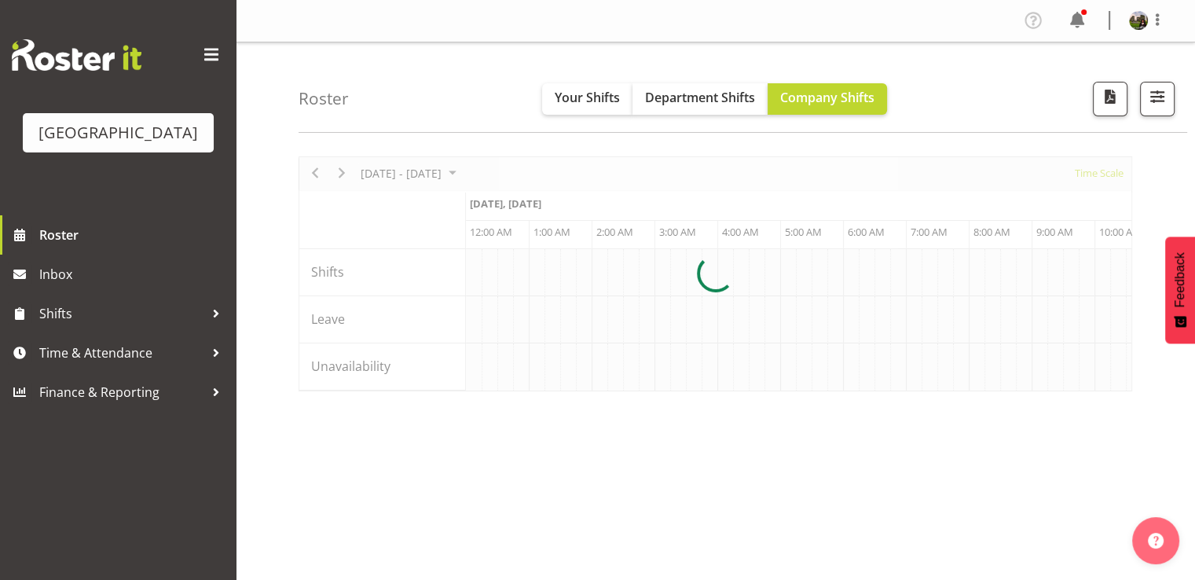
scroll to position [0, 1509]
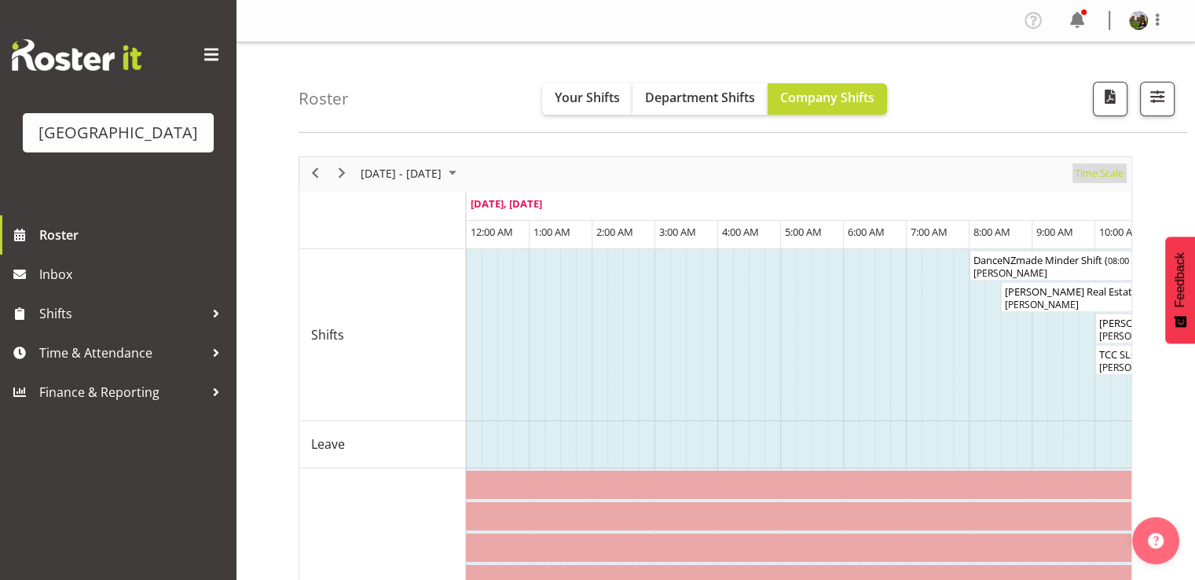
click at [1100, 177] on span "Time Scale" at bounding box center [1100, 173] width 52 height 20
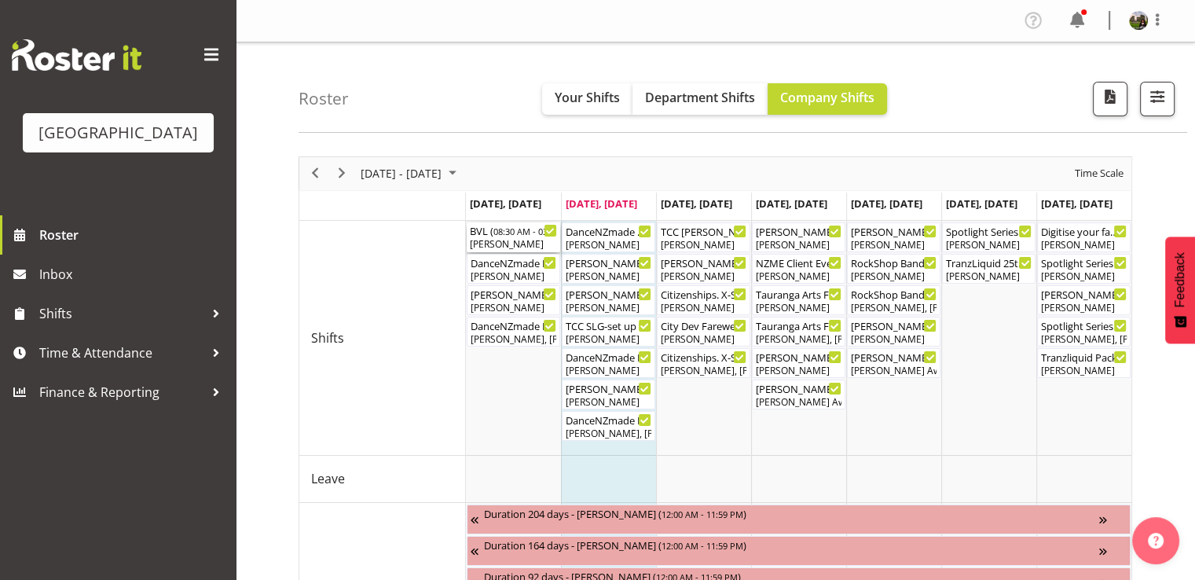
click at [531, 243] on div "[PERSON_NAME]" at bounding box center [513, 244] width 87 height 14
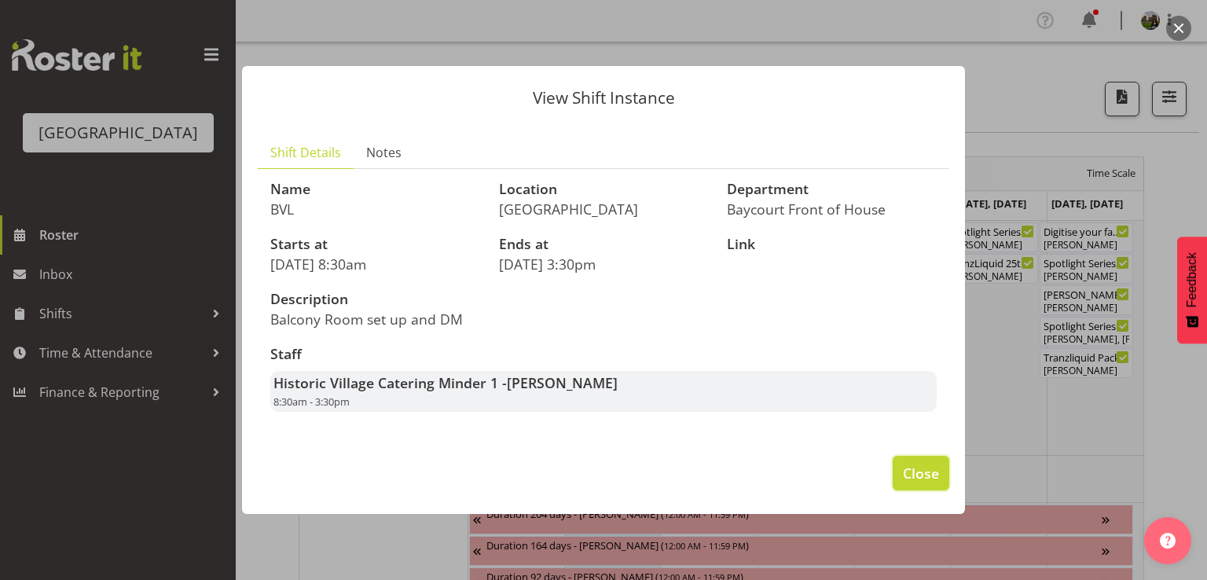
click at [907, 472] on span "Close" at bounding box center [921, 473] width 36 height 20
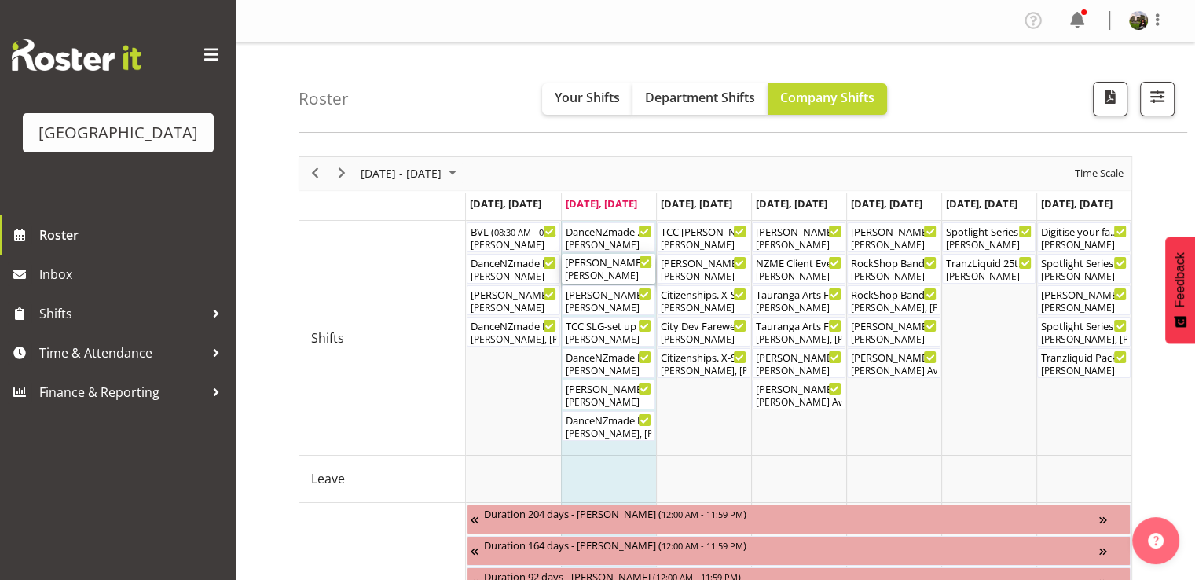
click at [620, 275] on div "[PERSON_NAME]" at bounding box center [608, 276] width 87 height 14
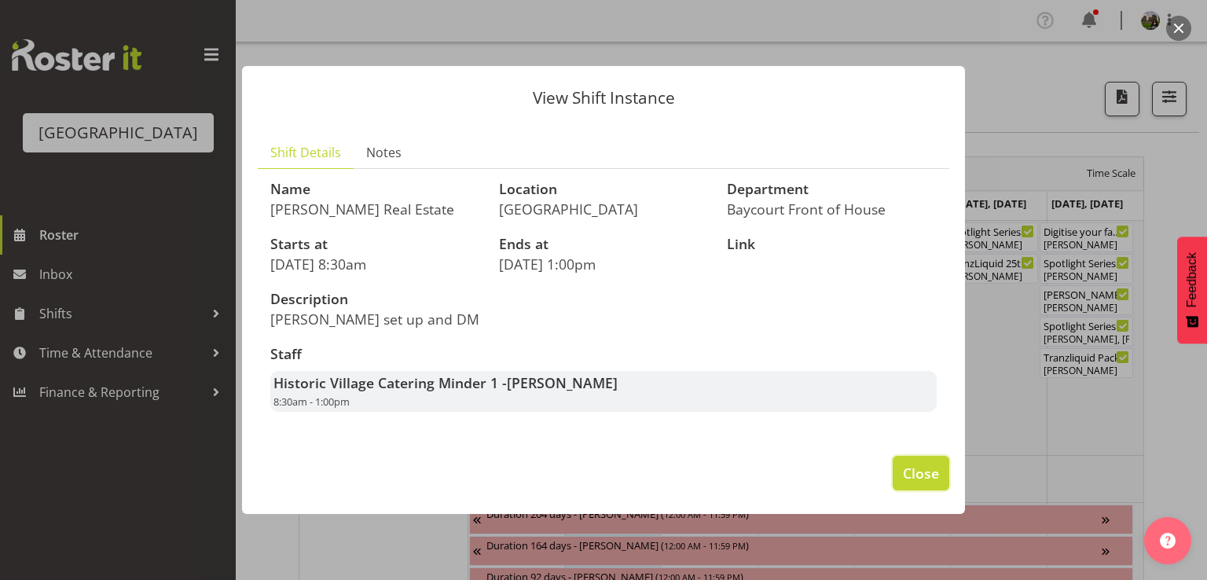
click at [909, 475] on span "Close" at bounding box center [921, 473] width 36 height 20
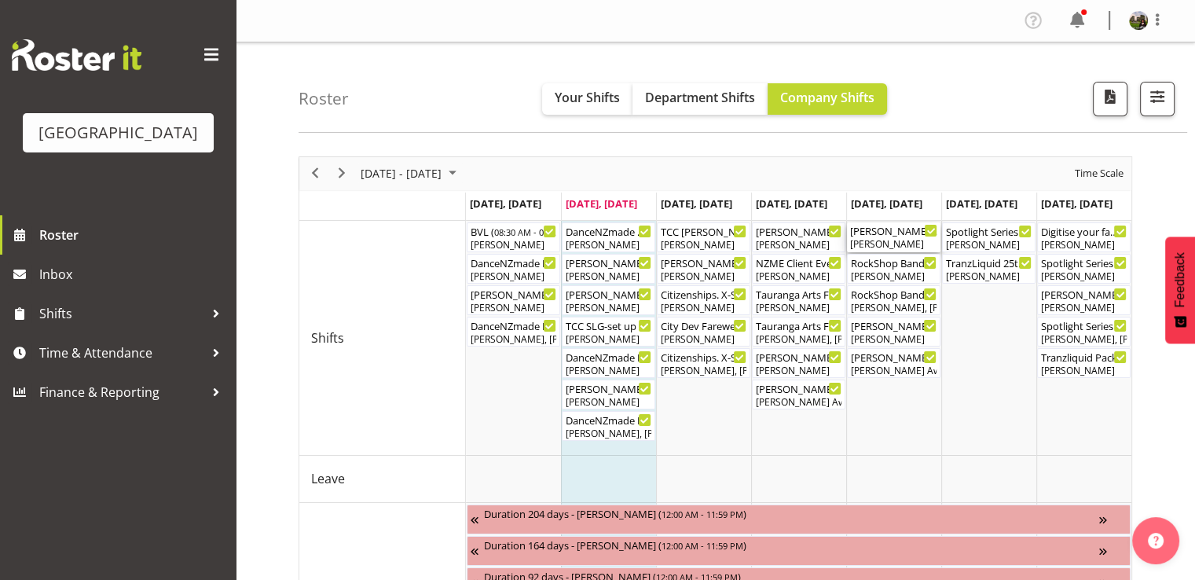
click at [887, 237] on div "[PERSON_NAME]" at bounding box center [893, 244] width 87 height 14
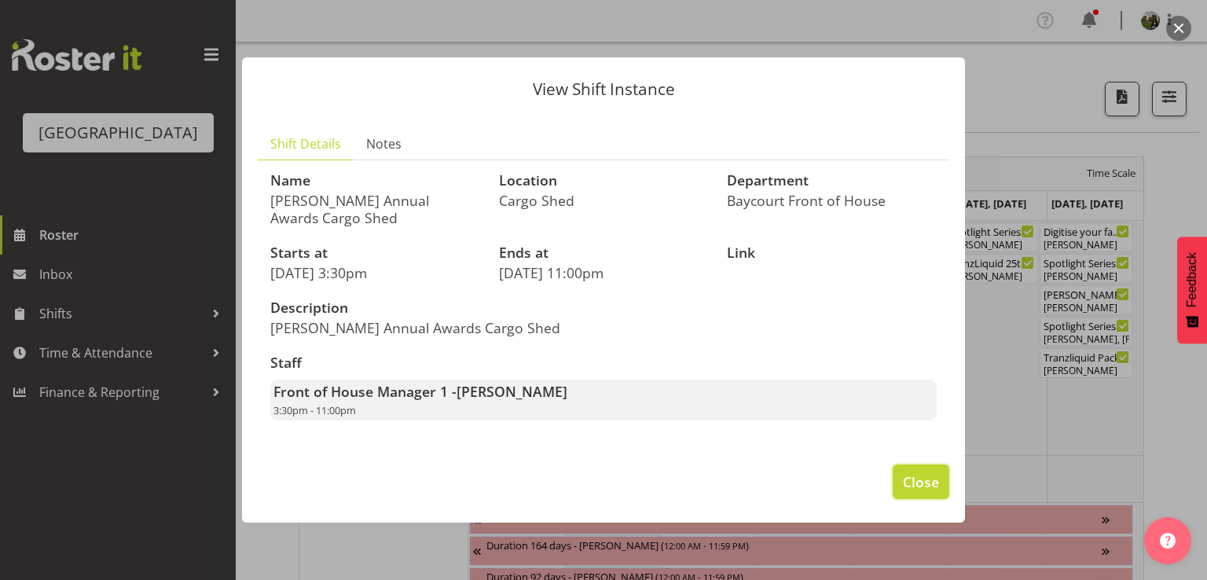
click at [927, 481] on span "Close" at bounding box center [921, 482] width 36 height 20
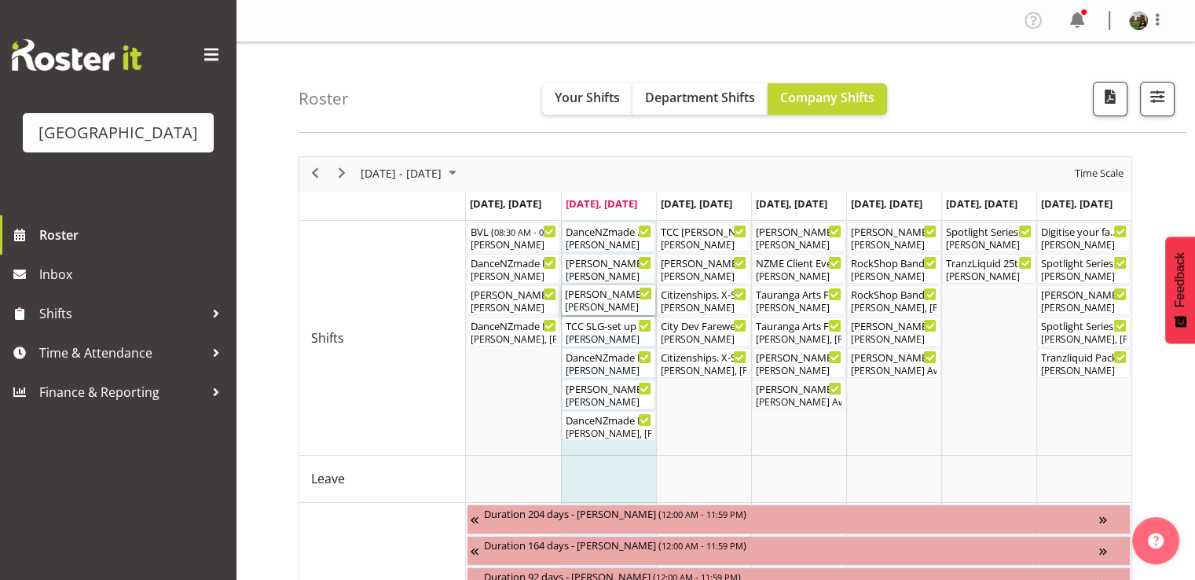
click at [611, 305] on div "[PERSON_NAME]" at bounding box center [608, 307] width 87 height 14
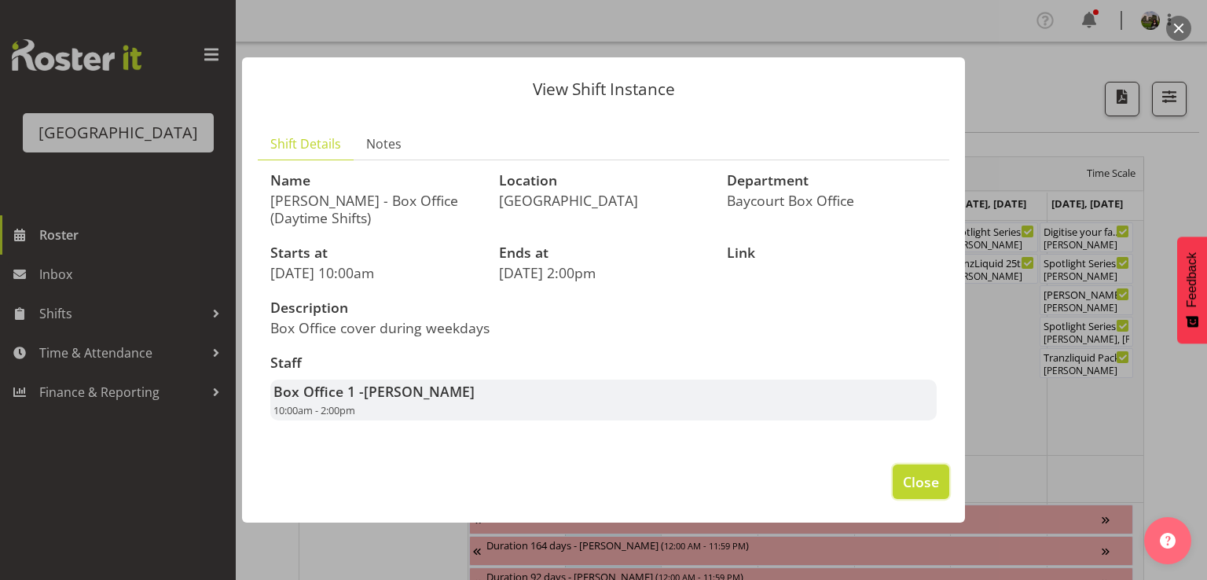
click at [928, 483] on span "Close" at bounding box center [921, 482] width 36 height 20
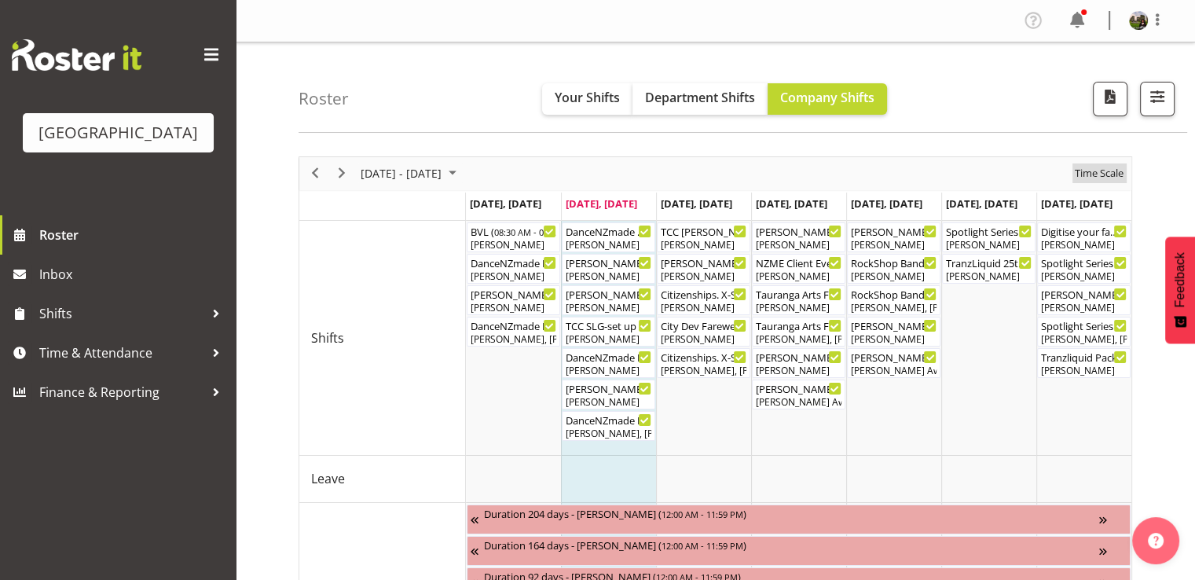
click at [1085, 169] on span "Time Scale" at bounding box center [1100, 173] width 52 height 20
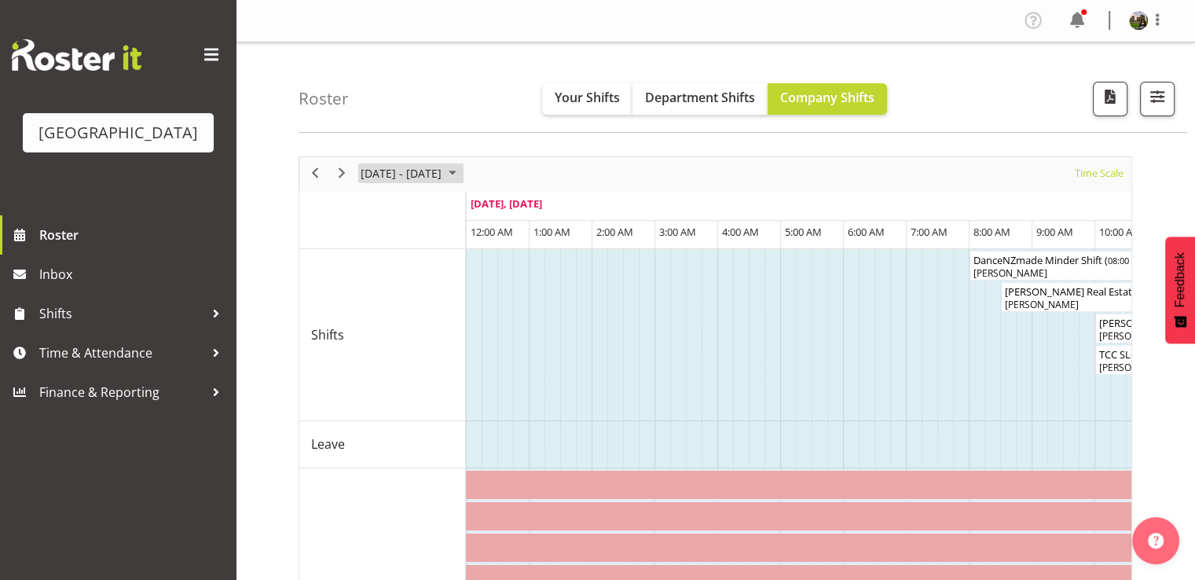
click at [462, 168] on span "August 2025" at bounding box center [452, 173] width 19 height 20
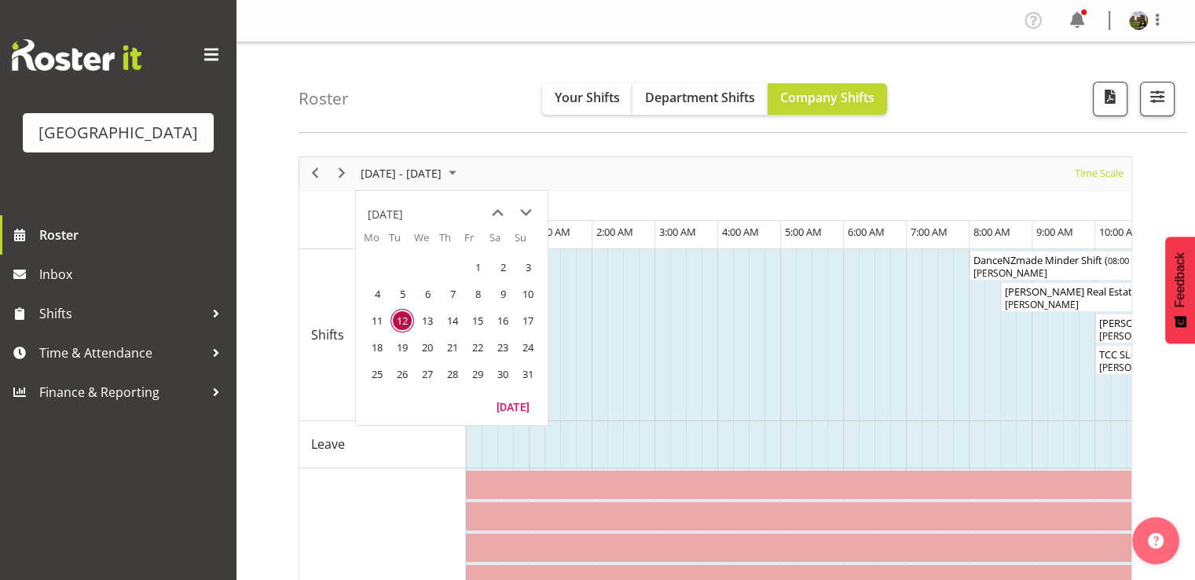
drag, startPoint x: 369, startPoint y: 366, endPoint x: 606, endPoint y: 402, distance: 239.3
click at [369, 368] on span "25" at bounding box center [377, 374] width 24 height 24
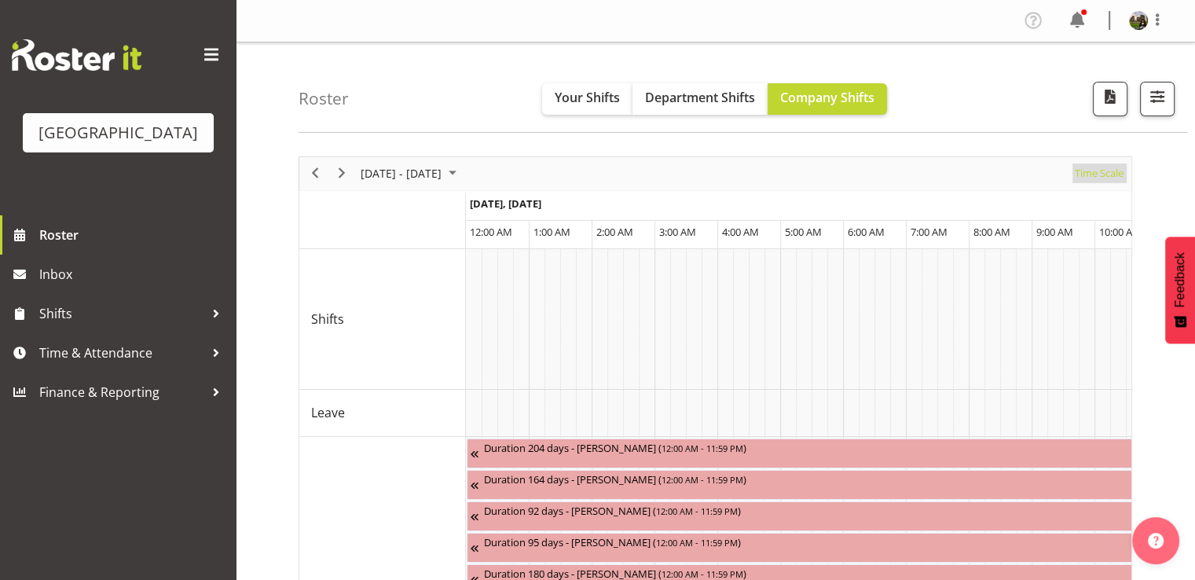
click at [1100, 177] on span "Time Scale" at bounding box center [1100, 173] width 52 height 20
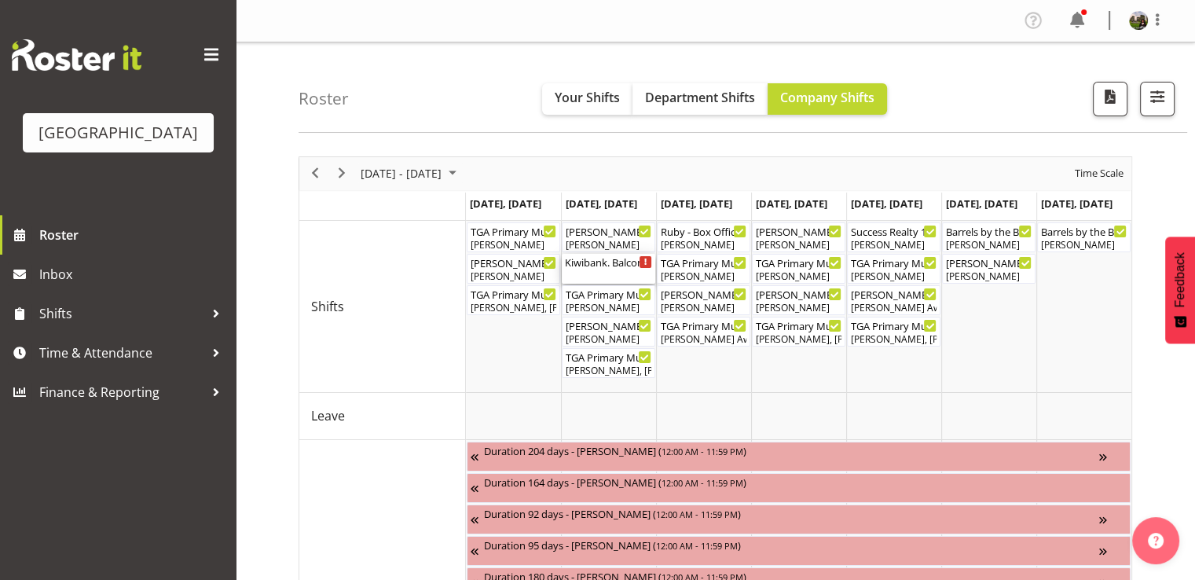
click at [598, 265] on div "Kiwibank. Balcony Room HV ( 04:00 PM - 08:30 PM )" at bounding box center [608, 262] width 87 height 16
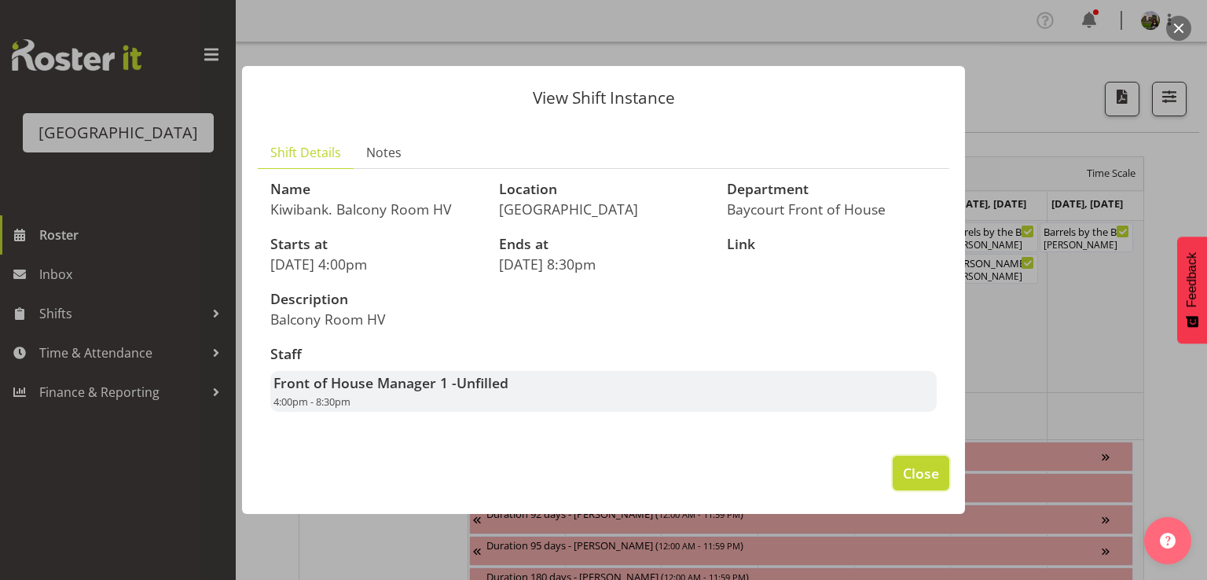
click at [912, 472] on span "Close" at bounding box center [921, 473] width 36 height 20
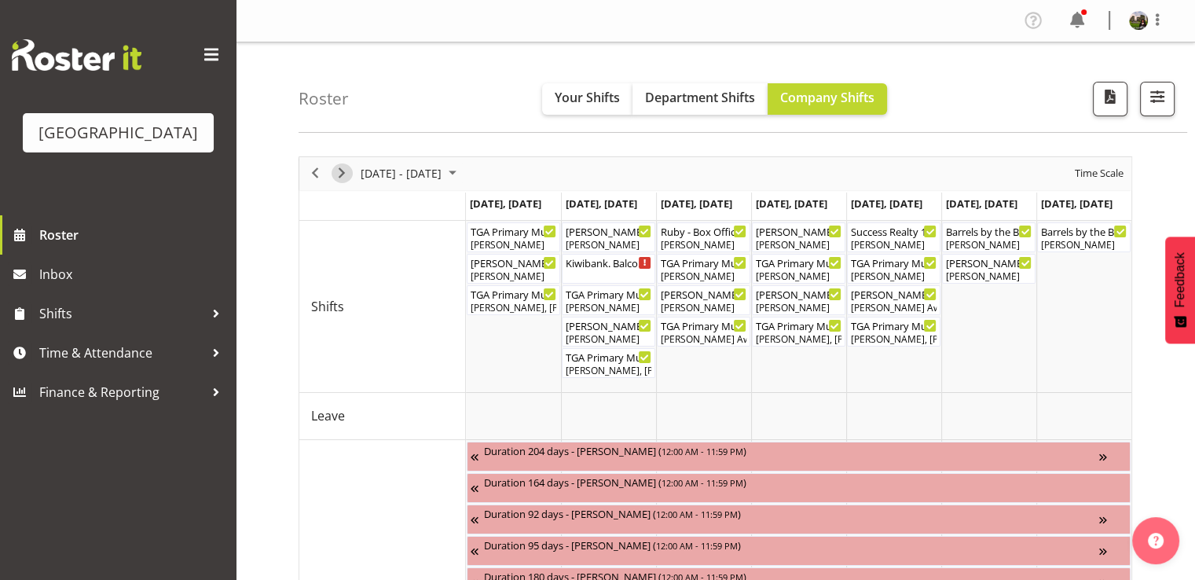
click at [346, 175] on span "Next" at bounding box center [341, 173] width 19 height 20
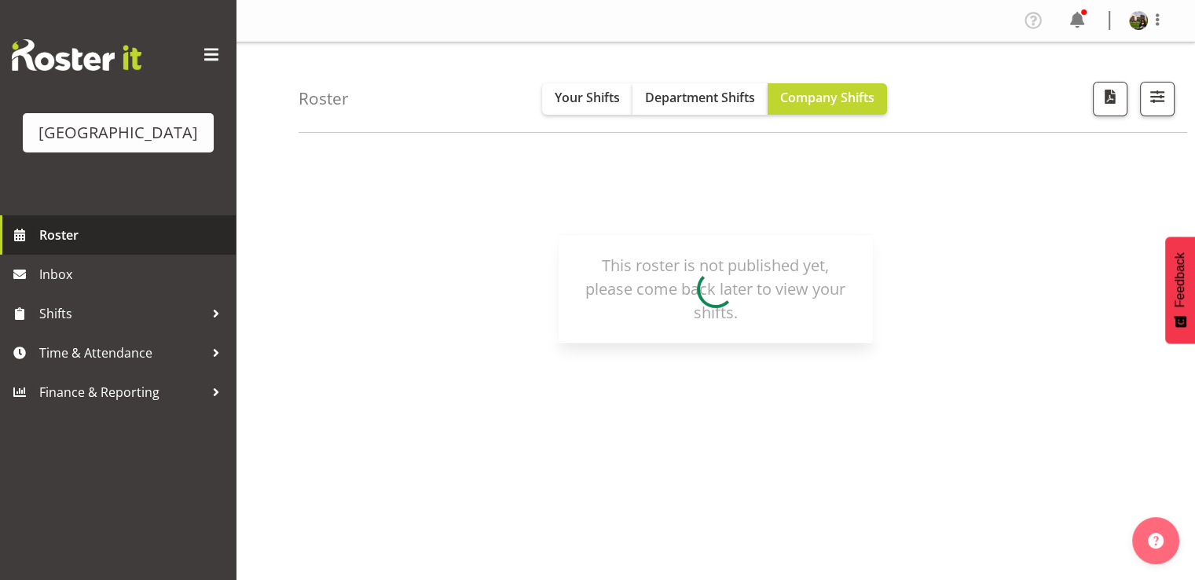
click at [66, 247] on span "Roster" at bounding box center [133, 235] width 189 height 24
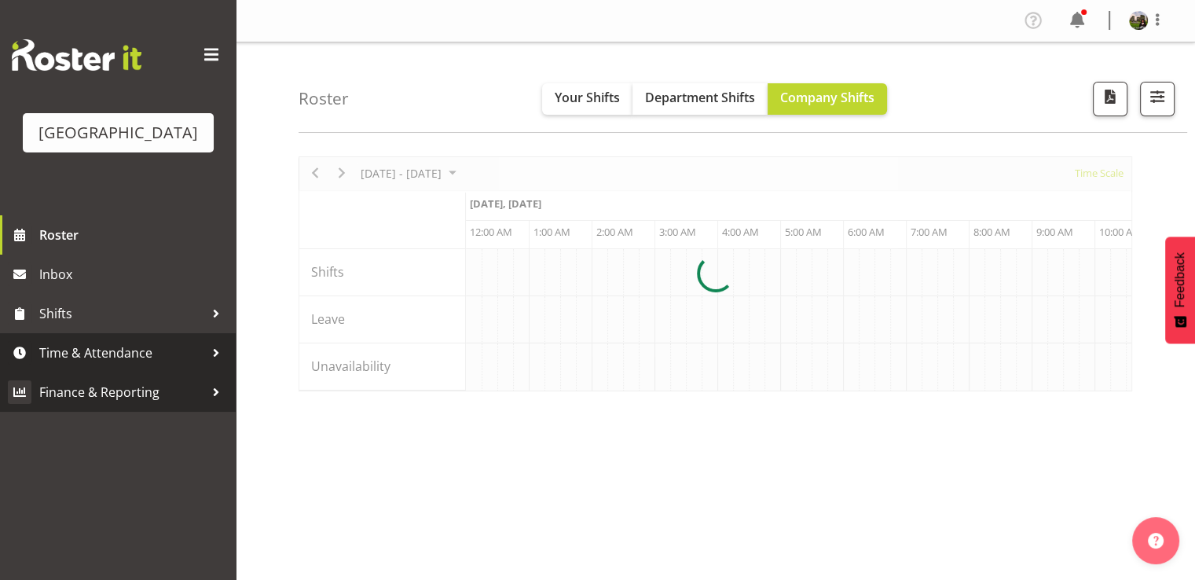
scroll to position [0, 1509]
